Goal: Task Accomplishment & Management: Complete application form

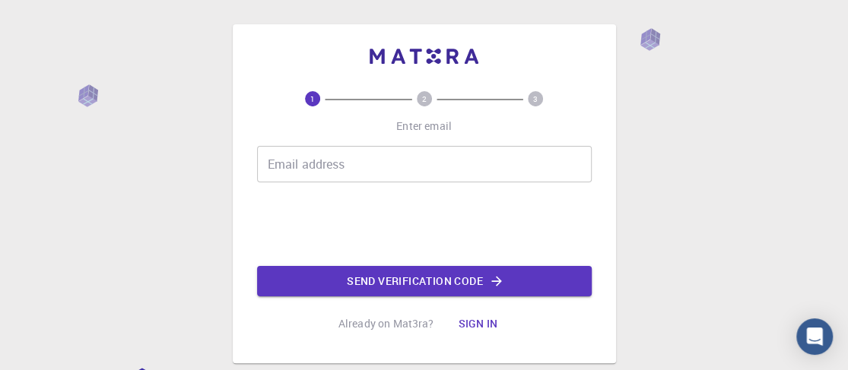
click at [392, 168] on input "Email address" at bounding box center [424, 164] width 335 height 36
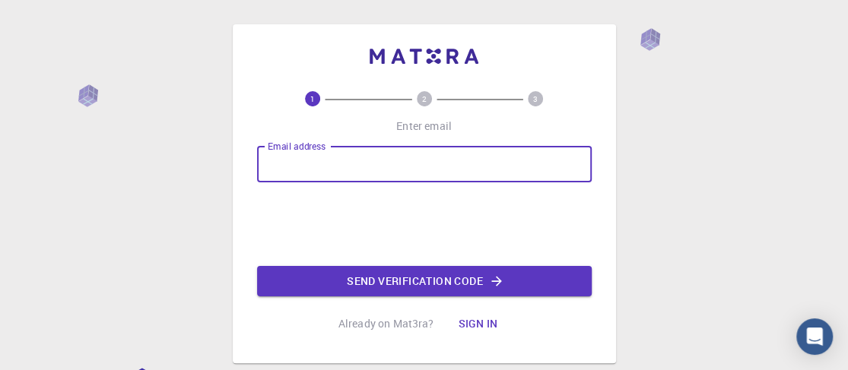
type input "[EMAIL_ADDRESS][DOMAIN_NAME]"
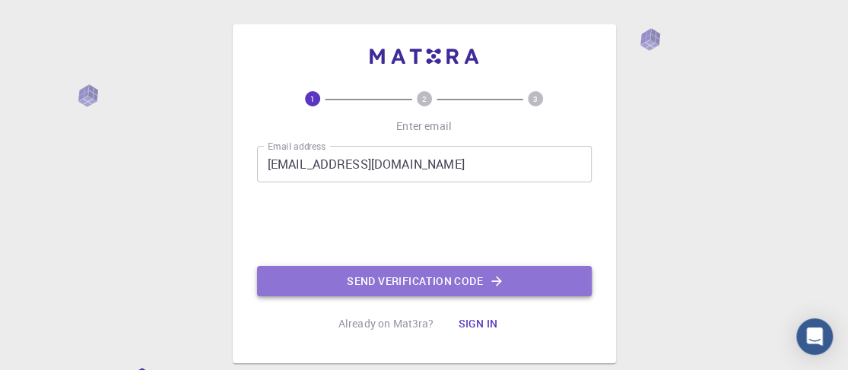
click at [433, 286] on button "Send verification code" at bounding box center [424, 281] width 335 height 30
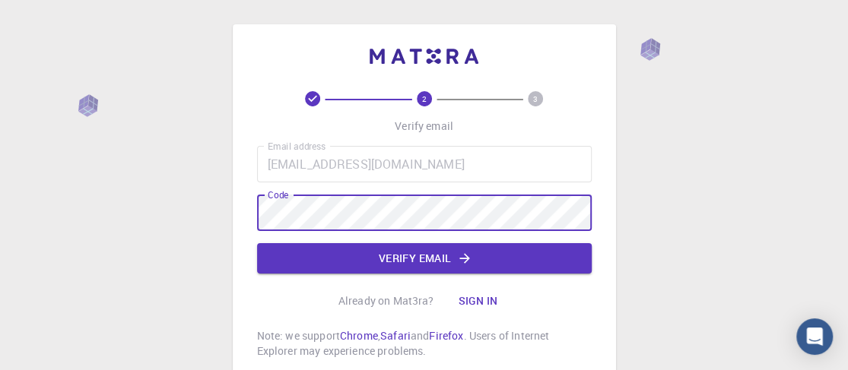
click at [405, 259] on button "Verify email" at bounding box center [424, 258] width 335 height 30
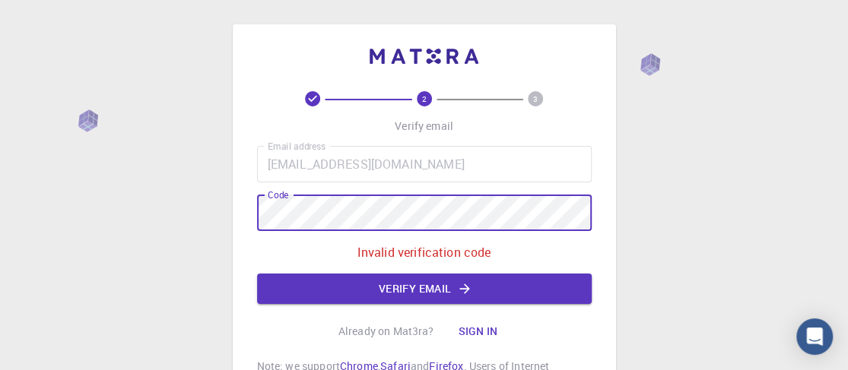
click at [184, 216] on div "2 3 Verify email Email address [EMAIL_ADDRESS][DOMAIN_NAME] Email address Code …" at bounding box center [424, 257] width 848 height 514
click at [423, 287] on button "Verify email" at bounding box center [424, 289] width 335 height 30
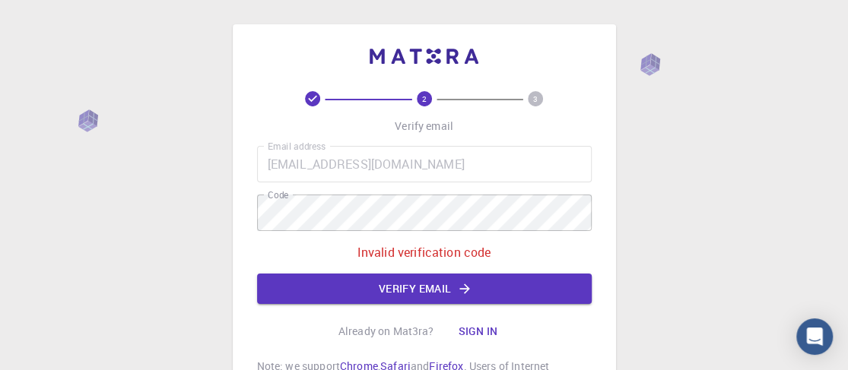
scroll to position [144, 0]
